Goal: Task Accomplishment & Management: Manage account settings

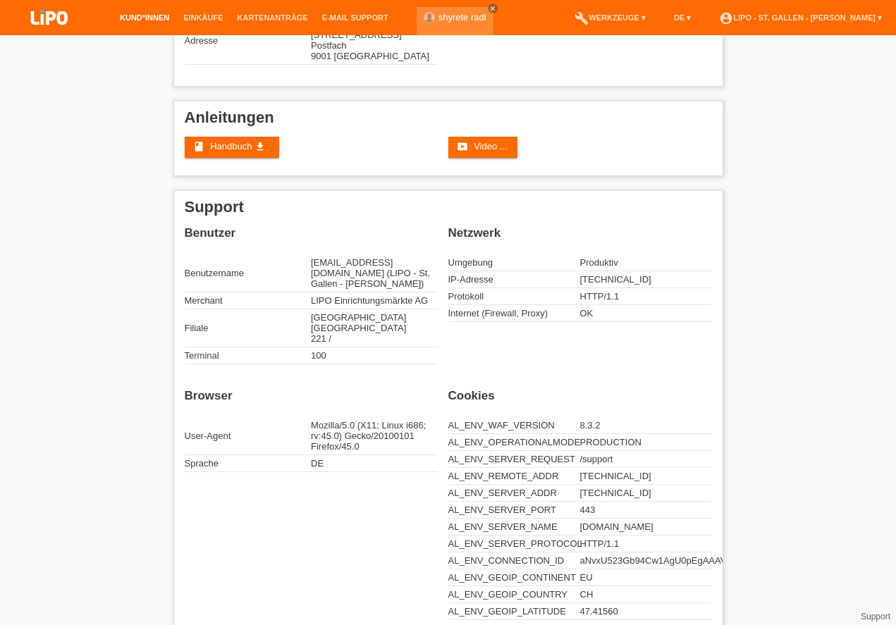
click at [148, 18] on link "Kund*innen" at bounding box center [144, 17] width 63 height 8
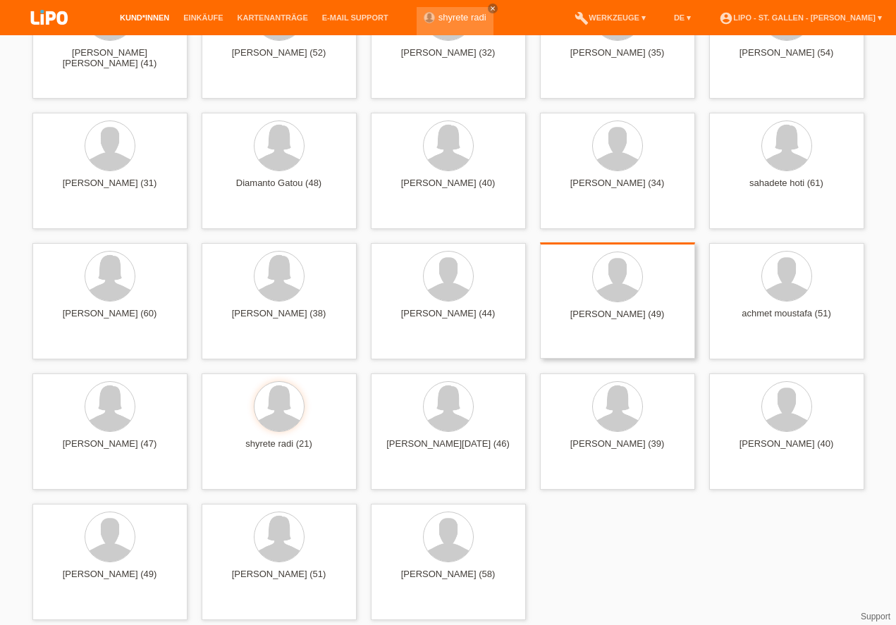
scroll to position [243, 0]
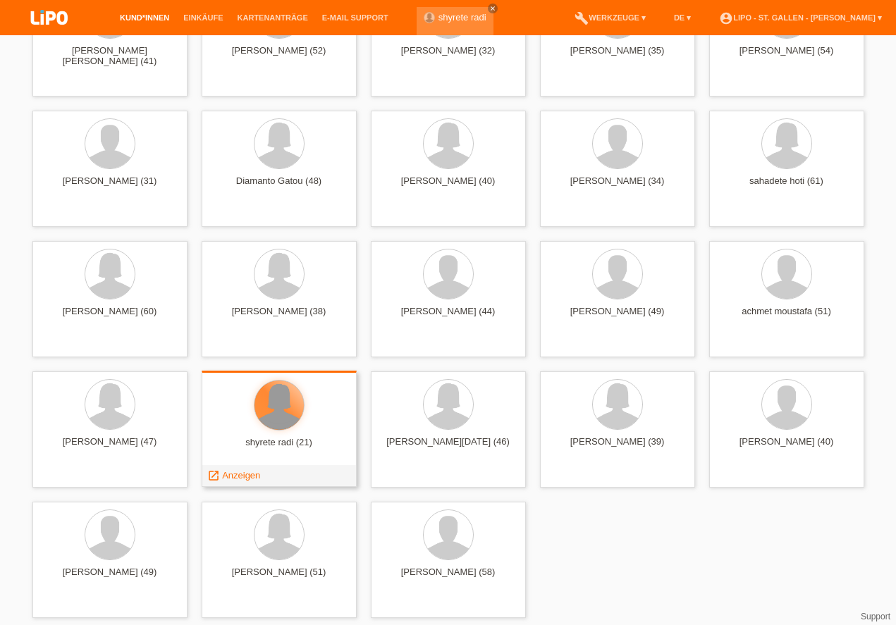
click at [288, 421] on div at bounding box center [279, 405] width 49 height 49
click at [231, 477] on span "Anzeigen" at bounding box center [241, 475] width 38 height 11
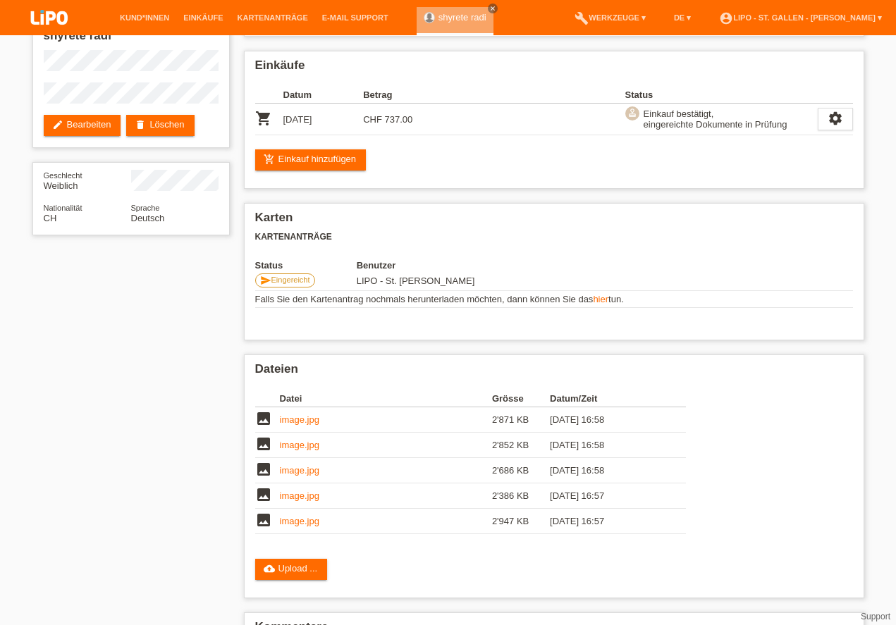
scroll to position [45, 0]
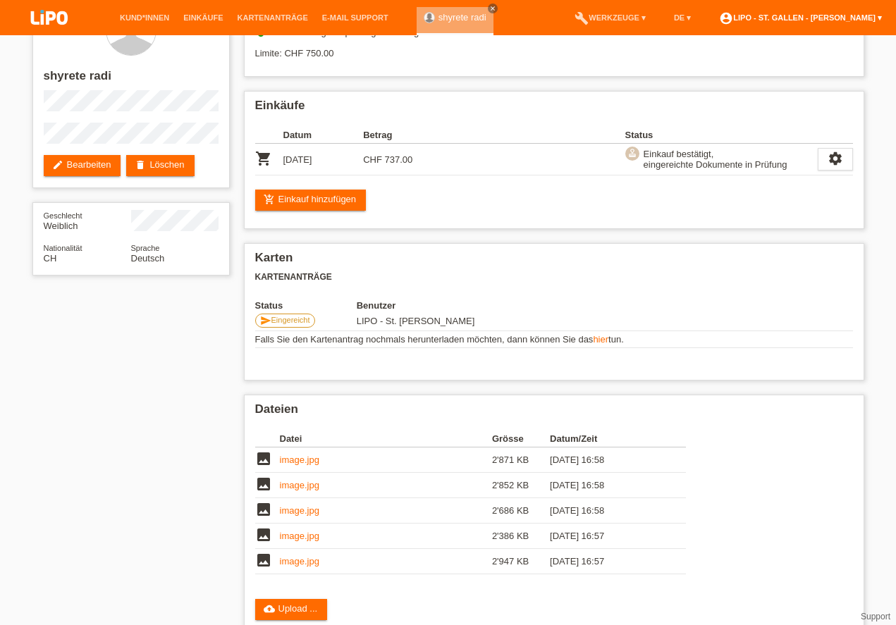
click at [864, 15] on link "account_circle LIPO - St. Gallen - Sindy Näther ▾" at bounding box center [800, 17] width 177 height 8
click at [795, 18] on link "account_circle LIPO - St. Gallen - Sindy Näther ▾" at bounding box center [800, 17] width 177 height 8
click at [122, 19] on link "Kund*innen" at bounding box center [144, 17] width 63 height 8
